Goal: Find specific page/section: Find specific page/section

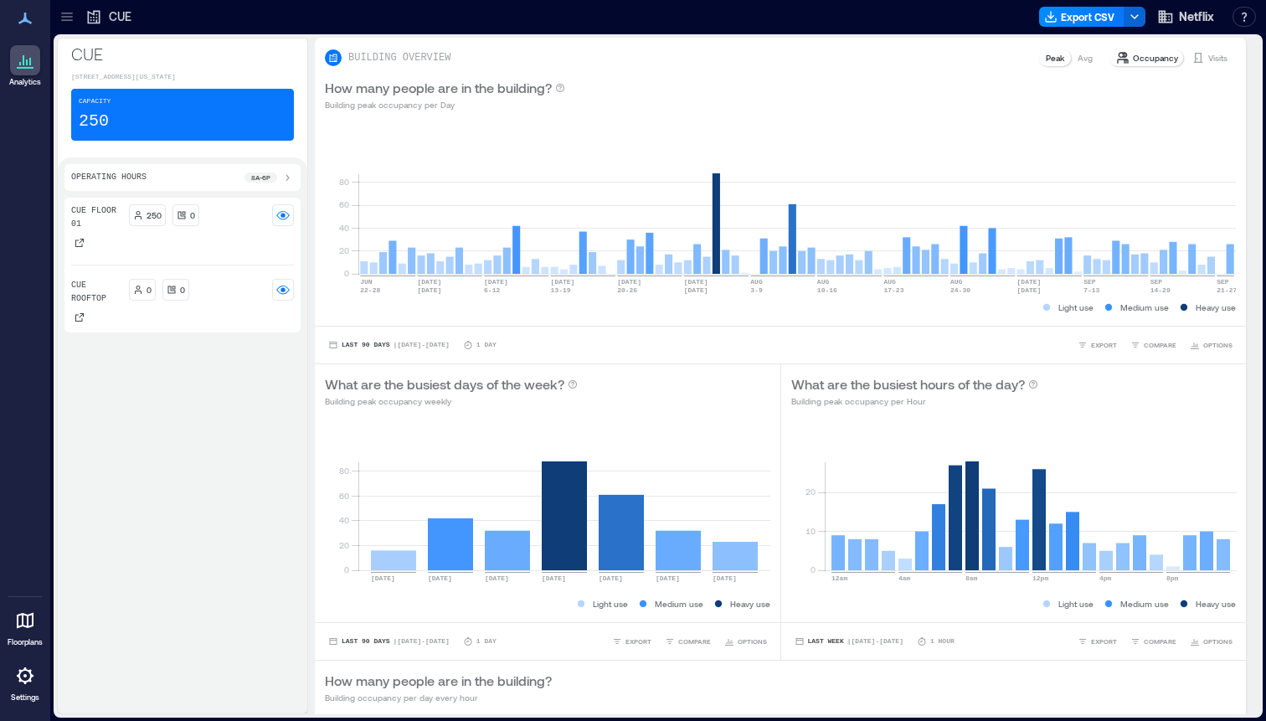
click at [70, 19] on icon at bounding box center [66, 20] width 11 height 2
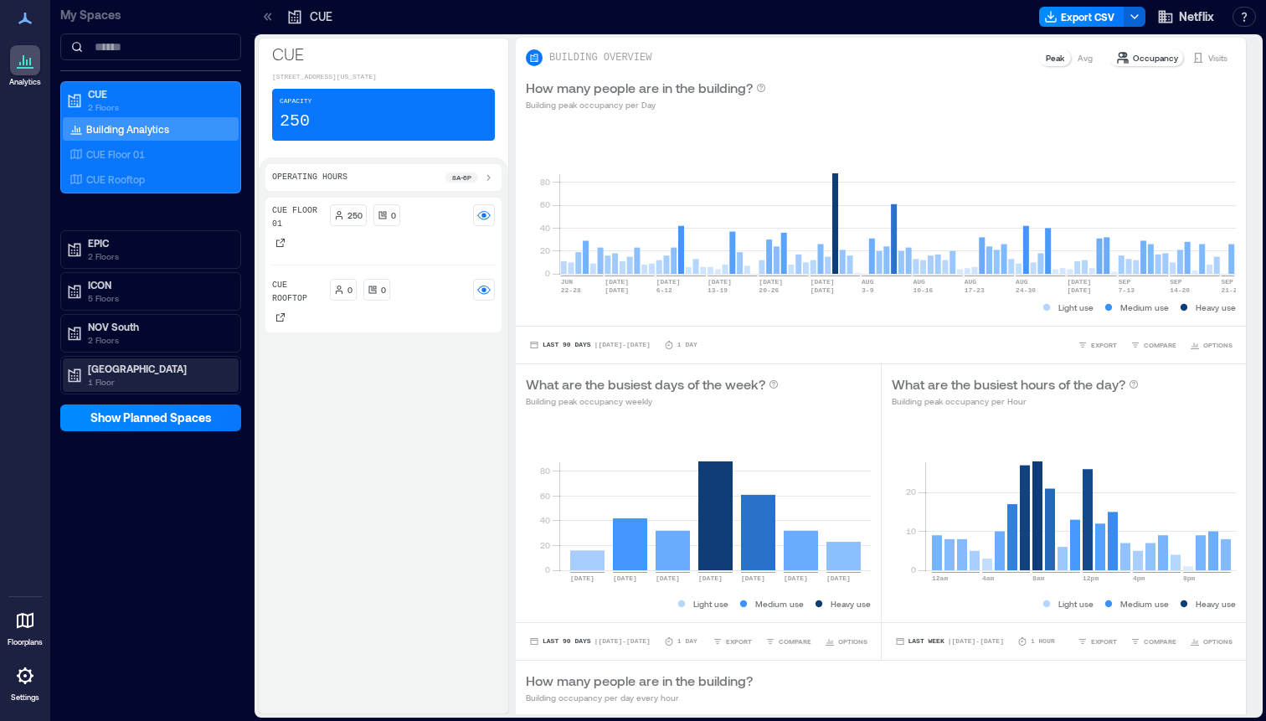
click at [149, 363] on p "[GEOGRAPHIC_DATA]" at bounding box center [158, 368] width 141 height 13
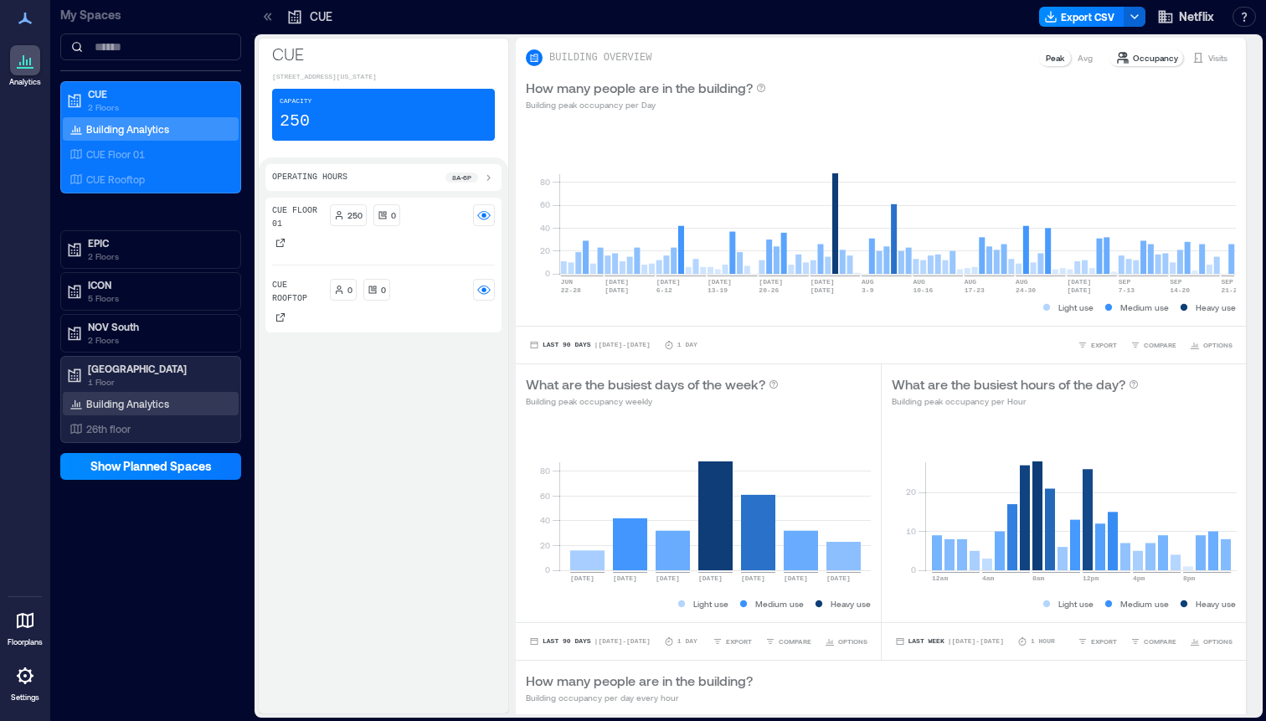
click at [162, 400] on p "Building Analytics" at bounding box center [127, 403] width 83 height 13
